Goal: Task Accomplishment & Management: Complete application form

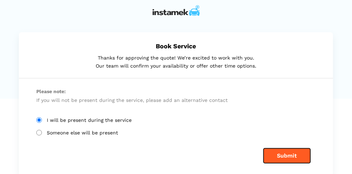
click at [276, 153] on button "Submit" at bounding box center [287, 155] width 47 height 15
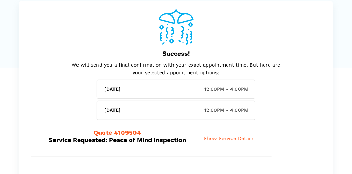
scroll to position [37, 0]
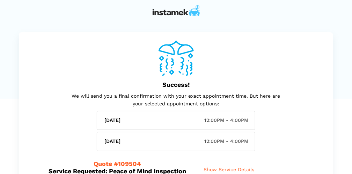
scroll to position [152, 0]
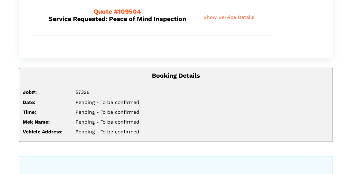
click at [231, 16] on span "Show Service Details" at bounding box center [229, 17] width 51 height 6
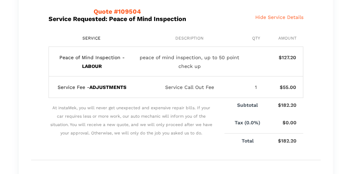
click at [262, 16] on span "Hide Service Details" at bounding box center [279, 17] width 48 height 6
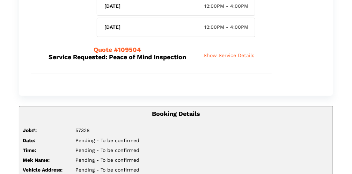
scroll to position [0, 0]
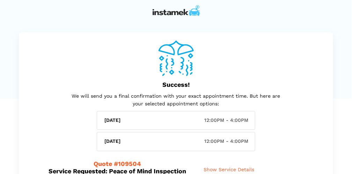
click at [121, 120] on h6 "September 11, 2025" at bounding box center [113, 120] width 16 height 6
click at [194, 9] on img at bounding box center [176, 10] width 47 height 10
click at [169, 13] on img at bounding box center [176, 10] width 47 height 10
click at [126, 164] on span "Quote #109504" at bounding box center [118, 163] width 48 height 7
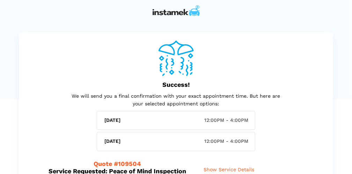
scroll to position [152, 0]
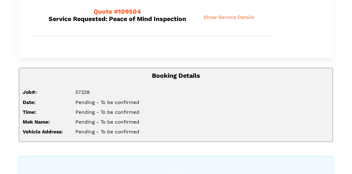
click at [101, 112] on div "Pending - To be confirmed" at bounding box center [202, 112] width 265 height 6
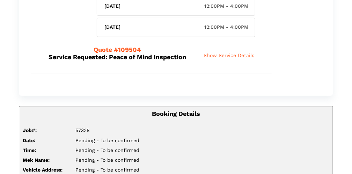
scroll to position [0, 0]
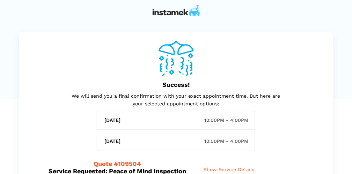
scroll to position [152, 0]
